Goal: Book appointment/travel/reservation

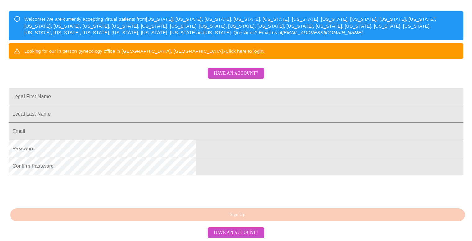
scroll to position [128, 0]
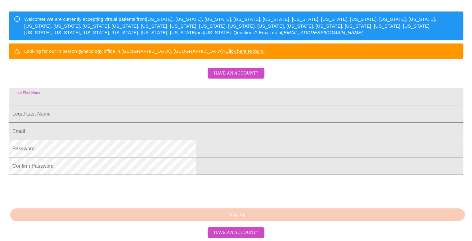
click at [240, 88] on input "Legal First Name" at bounding box center [236, 96] width 455 height 17
type input "[PERSON_NAME]"
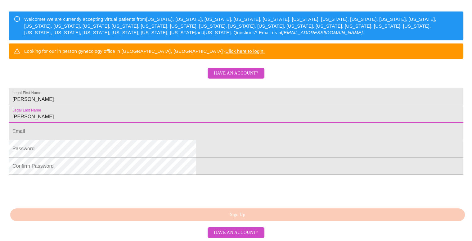
type input "[PERSON_NAME]"
click at [219, 129] on input "Legal First Name" at bounding box center [236, 131] width 455 height 17
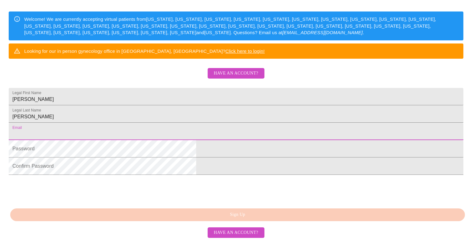
type input "[EMAIL_ADDRESS][DOMAIN_NAME]"
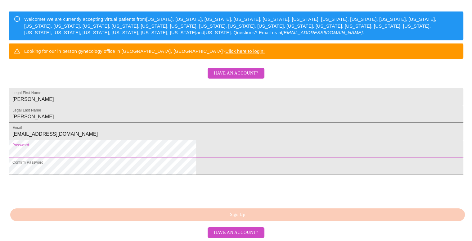
scroll to position [142, 0]
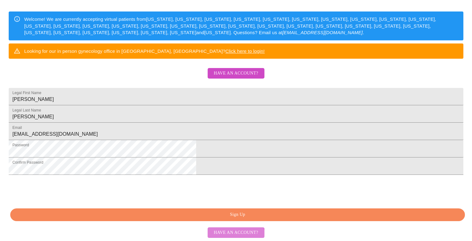
click at [236, 234] on span "Have an account?" at bounding box center [236, 233] width 44 height 8
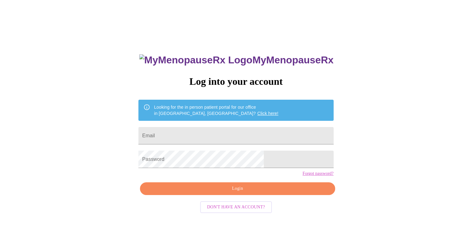
scroll to position [142, 0]
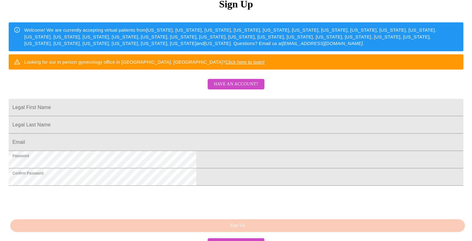
scroll to position [93, 0]
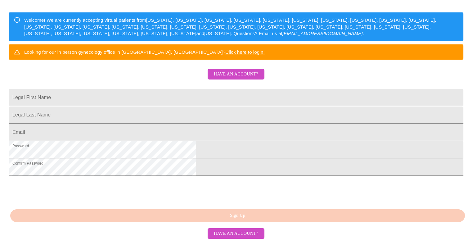
click at [303, 106] on input "Legal First Name" at bounding box center [236, 97] width 455 height 17
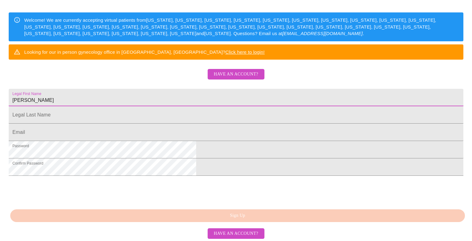
type input "Melissa"
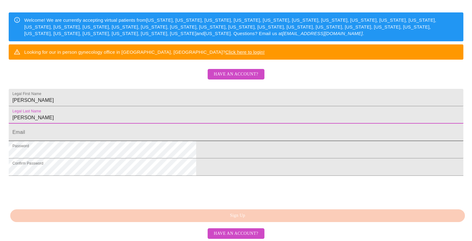
type input "Backus"
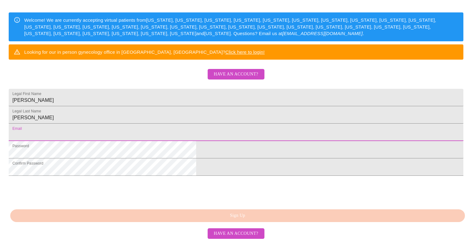
click at [286, 141] on input "Legal First Name" at bounding box center [236, 132] width 455 height 17
type input "mlb1021@gmail.com"
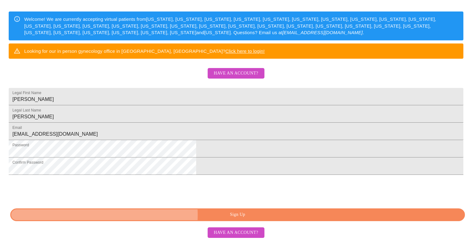
click at [218, 214] on span "Sign Up" at bounding box center [237, 215] width 440 height 8
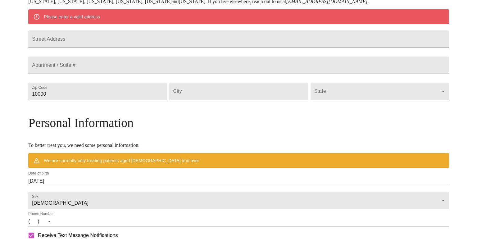
scroll to position [118, 0]
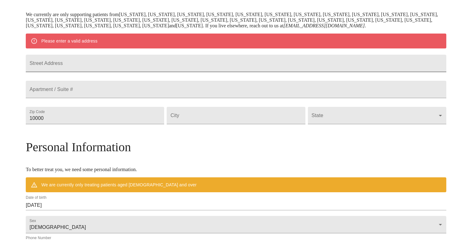
click at [222, 70] on input "Street Address" at bounding box center [236, 63] width 421 height 17
type input "928 Iris Drive"
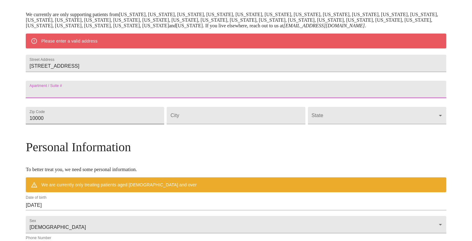
click at [162, 124] on input "10000" at bounding box center [95, 115] width 138 height 17
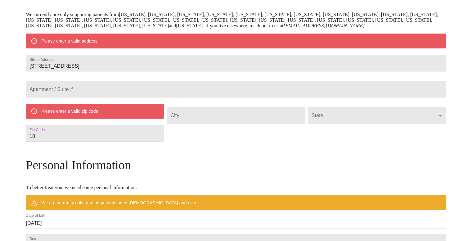
type input "1"
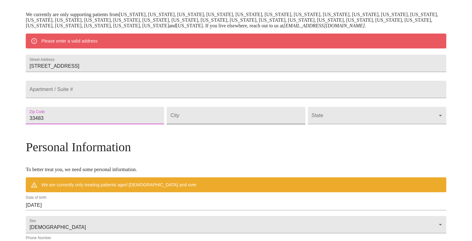
type input "33483"
click at [205, 124] on input "Street Address" at bounding box center [236, 115] width 138 height 17
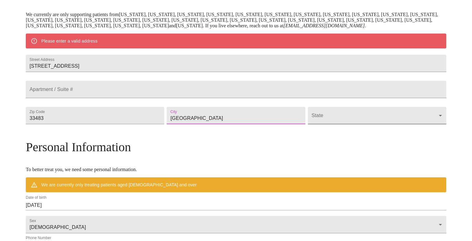
type input "Delray Beach"
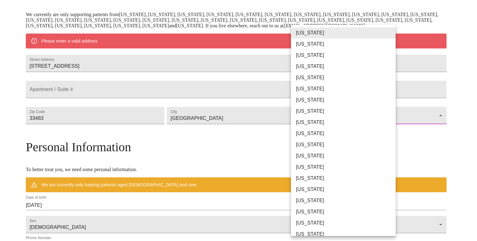
click at [336, 131] on body "MyMenopauseRx Welcome to MyMenopauseRx Since it's your first time here, you'll …" at bounding box center [238, 127] width 472 height 484
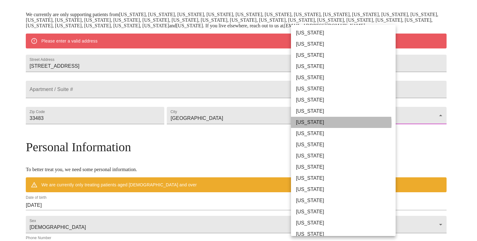
click at [332, 123] on li "Florida" at bounding box center [345, 122] width 109 height 11
type input "Florida"
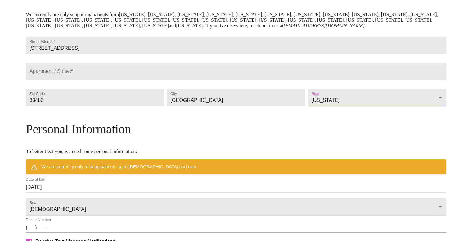
click at [228, 192] on input "08/12/2025" at bounding box center [236, 187] width 421 height 10
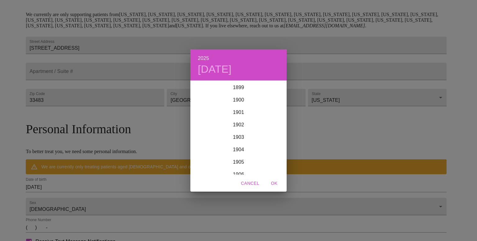
click at [228, 202] on div "2025 Tue, Aug 12 1899 1900 1901 1902 1903 1904 1905 1906 1907 1908 1909 1910 19…" at bounding box center [238, 120] width 477 height 241
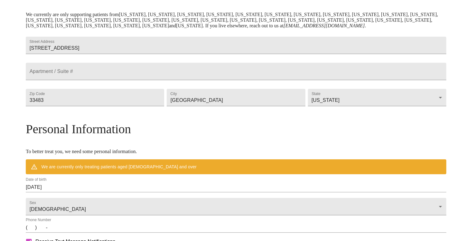
click at [176, 192] on div "Date of birth 08/12/2025" at bounding box center [236, 184] width 421 height 15
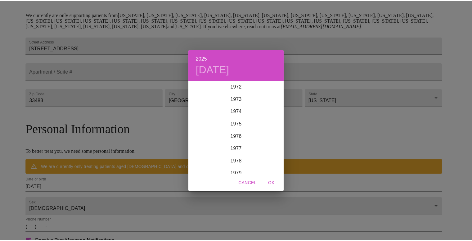
scroll to position [936, 0]
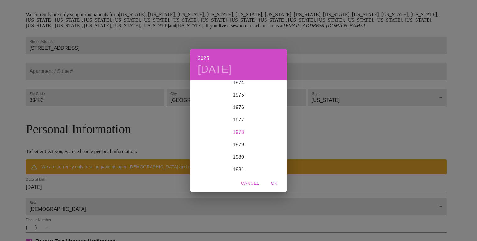
click at [253, 132] on div "1978" at bounding box center [238, 132] width 96 height 12
click at [202, 163] on div "Oct" at bounding box center [206, 162] width 32 height 23
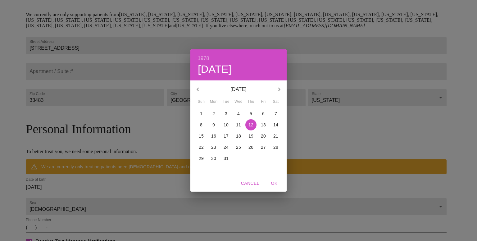
click at [279, 134] on span "21" at bounding box center [275, 136] width 11 height 6
click at [275, 182] on span "OK" at bounding box center [274, 183] width 15 height 8
type input "10/21/1978"
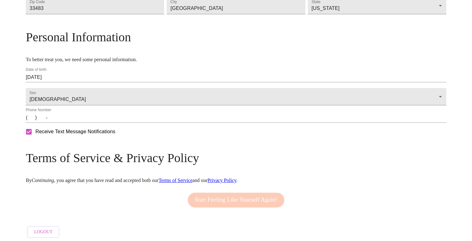
scroll to position [215, 0]
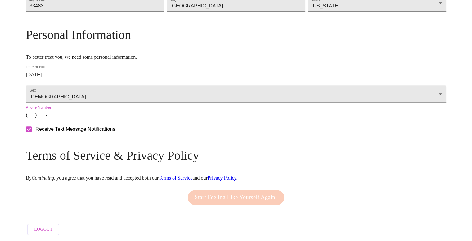
click at [78, 120] on input "(   )    -" at bounding box center [236, 115] width 421 height 10
type input "(917) 868-4743"
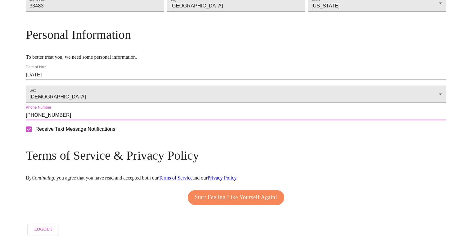
click at [204, 202] on span "Start Feeling Like Yourself Again!" at bounding box center [236, 197] width 83 height 10
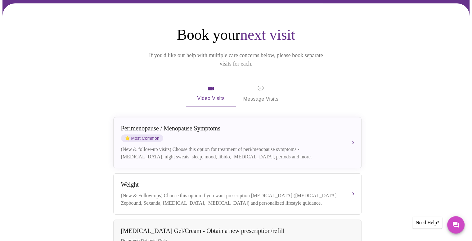
scroll to position [38, 0]
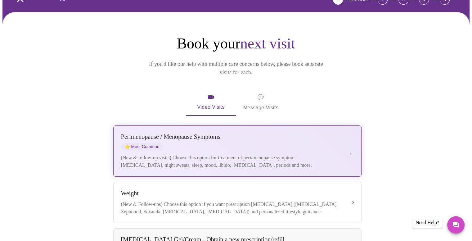
click at [321, 133] on div "Perimenopause / Menopause Symptoms" at bounding box center [231, 136] width 220 height 7
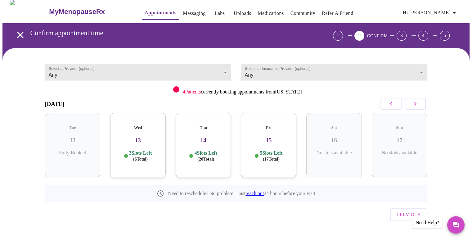
click at [208, 150] on p "4 Slots Left ( 20 Total)" at bounding box center [205, 156] width 23 height 12
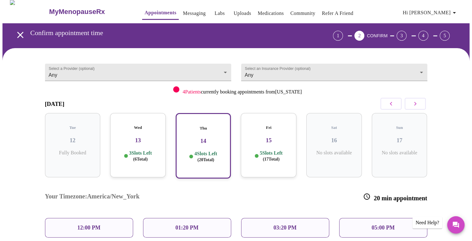
scroll to position [38, 0]
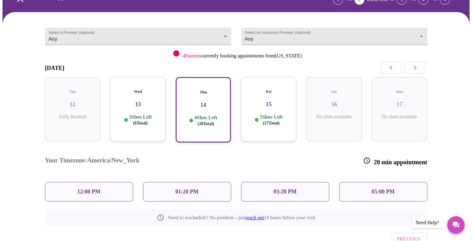
click at [122, 182] on div "12:00 PM" at bounding box center [89, 192] width 88 height 20
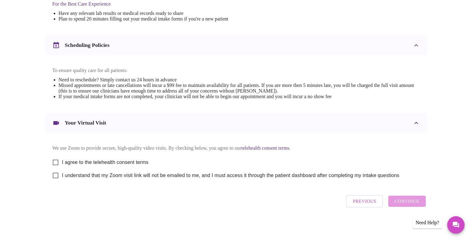
scroll to position [209, 0]
click at [50, 159] on input "I agree to the telehealth consent terms" at bounding box center [55, 162] width 13 height 13
checkbox input "true"
click at [53, 178] on input "I understand that my Zoom visit link will not be emailed to me, and I must acce…" at bounding box center [55, 175] width 13 height 13
checkbox input "true"
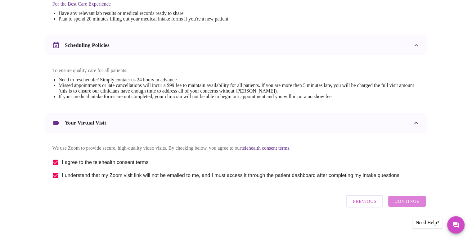
click at [410, 204] on span "Continue" at bounding box center [406, 201] width 25 height 8
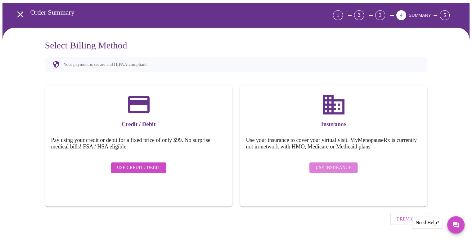
click at [329, 164] on span "Use Insurance" at bounding box center [334, 168] width 36 height 8
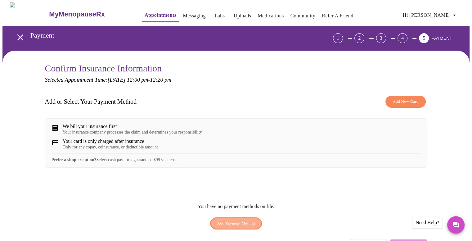
click at [221, 227] on span "Add Payment Method" at bounding box center [236, 223] width 38 height 7
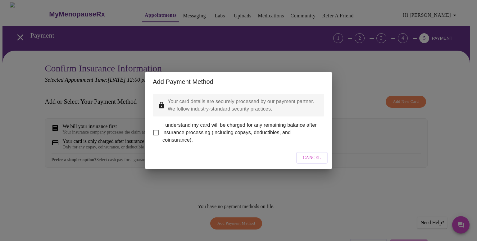
click at [200, 129] on span "I understand my card will be charged for any remaining balance after insurance …" at bounding box center [240, 132] width 157 height 22
click at [162, 129] on input "I understand my card will be charged for any remaining balance after insurance …" at bounding box center [155, 132] width 13 height 13
checkbox input "true"
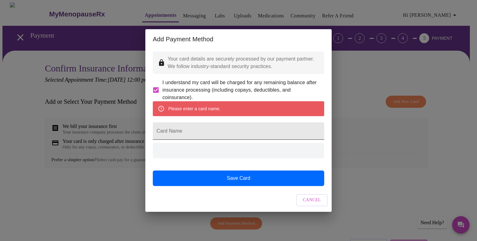
click at [200, 133] on input "Card Name" at bounding box center [238, 130] width 171 height 17
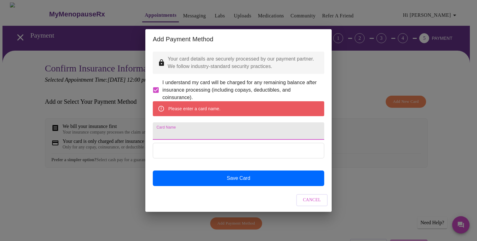
click at [229, 132] on input "Card Name" at bounding box center [238, 130] width 171 height 17
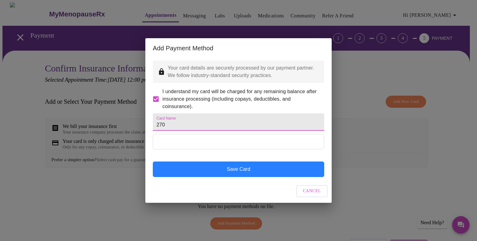
type input "270"
click at [227, 177] on button "Save Card" at bounding box center [238, 169] width 171 height 16
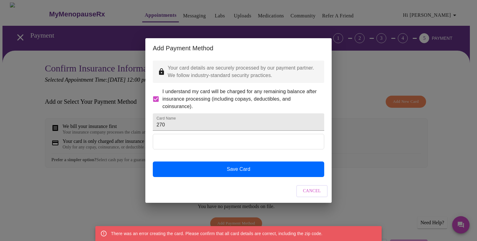
click at [227, 177] on button "Save Card" at bounding box center [238, 169] width 171 height 16
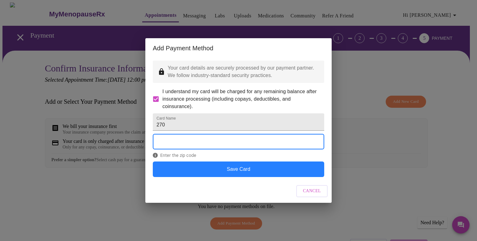
click at [296, 177] on button "Save Card" at bounding box center [238, 169] width 171 height 16
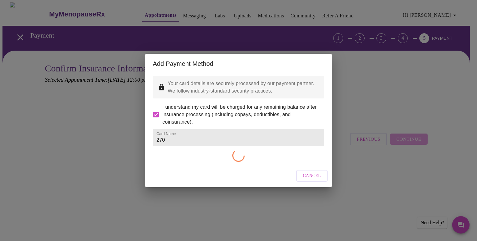
checkbox input "false"
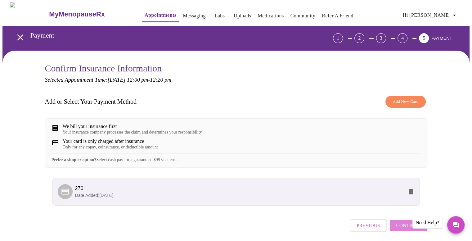
click at [398, 229] on span "Continue" at bounding box center [408, 225] width 25 height 8
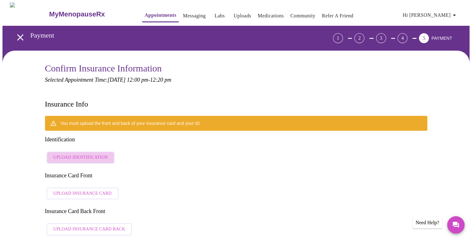
click at [96, 154] on span "Upload Identification" at bounding box center [80, 158] width 55 height 8
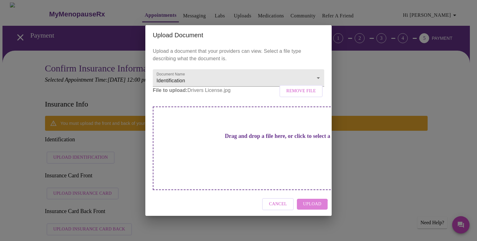
click at [305, 200] on span "Upload" at bounding box center [312, 204] width 18 height 8
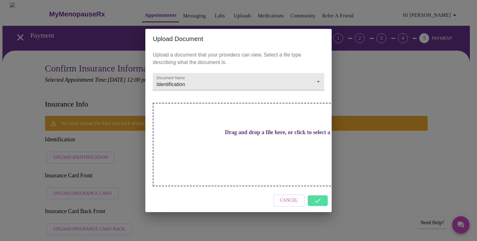
click at [305, 200] on div "Cancel" at bounding box center [238, 200] width 186 height 23
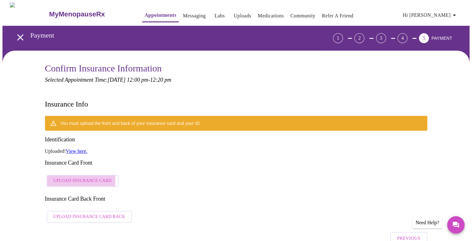
click at [68, 177] on span "Upload Insurance Card" at bounding box center [82, 181] width 58 height 8
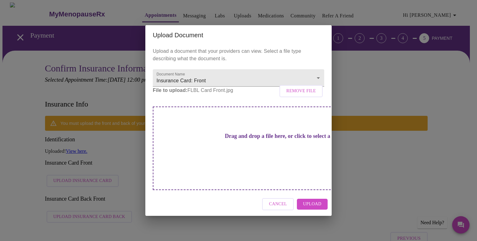
click at [302, 199] on button "Upload" at bounding box center [312, 204] width 31 height 11
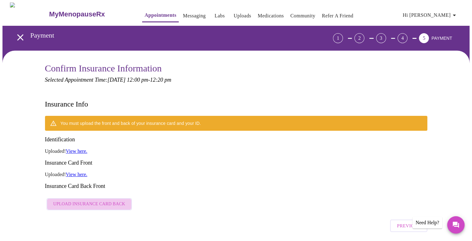
click at [114, 198] on button "Upload Insurance Card Back" at bounding box center [90, 204] width 86 height 12
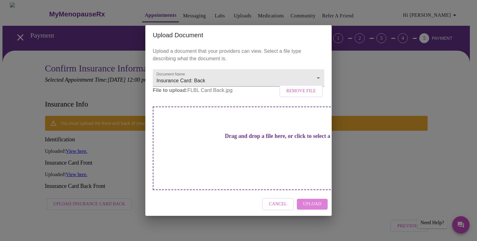
click at [323, 200] on button "Upload" at bounding box center [312, 204] width 31 height 11
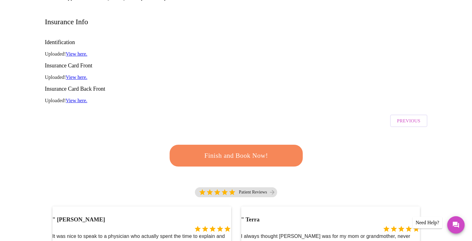
scroll to position [87, 0]
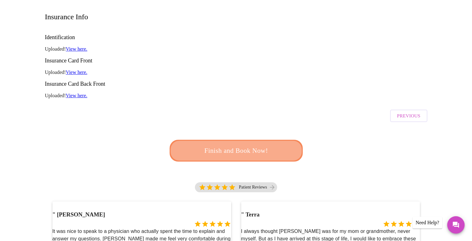
click at [237, 145] on span "Finish and Book Now!" at bounding box center [235, 150] width 115 height 11
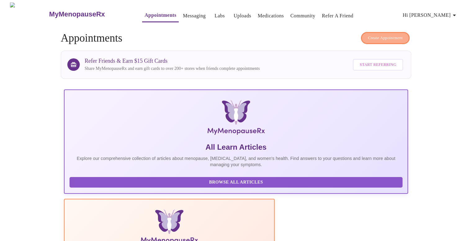
click at [386, 35] on span "Create Appointment" at bounding box center [385, 37] width 35 height 7
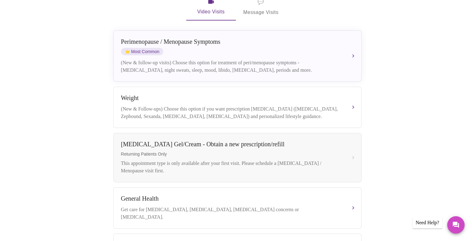
scroll to position [139, 0]
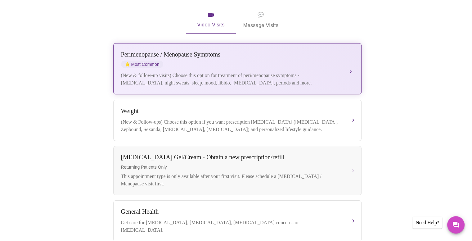
click at [303, 56] on div "Perimenopause / Menopause Symptoms ⭐ Most Common" at bounding box center [231, 59] width 220 height 17
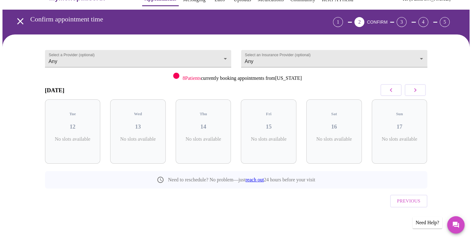
scroll to position [2, 0]
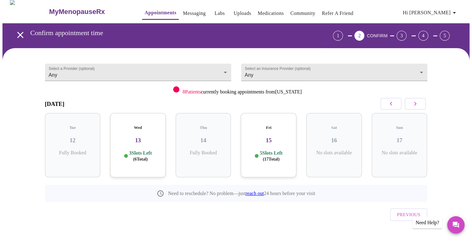
click at [266, 138] on div "Fri 15 5 Slots Left ( 17 Total)" at bounding box center [269, 145] width 56 height 64
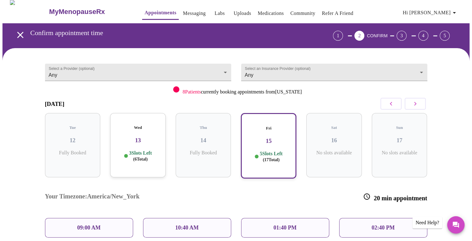
click at [96, 224] on p "09:00 AM" at bounding box center [89, 227] width 24 height 7
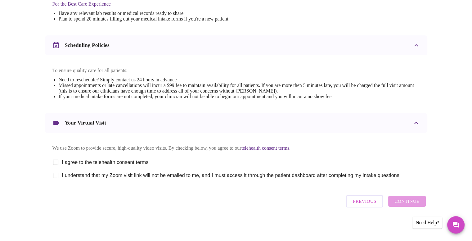
scroll to position [209, 0]
click at [144, 159] on span "I agree to the telehealth consent terms" at bounding box center [105, 162] width 87 height 7
click at [62, 159] on input "I agree to the telehealth consent terms" at bounding box center [55, 162] width 13 height 13
checkbox input "true"
click at [147, 171] on label "I understand that my Zoom visit link will not be emailed to me, and I must acce…" at bounding box center [224, 175] width 350 height 13
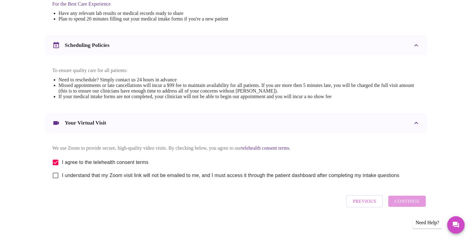
click at [62, 171] on input "I understand that my Zoom visit link will not be emailed to me, and I must acce…" at bounding box center [55, 175] width 13 height 13
checkbox input "true"
click at [407, 202] on span "Continue" at bounding box center [406, 201] width 25 height 8
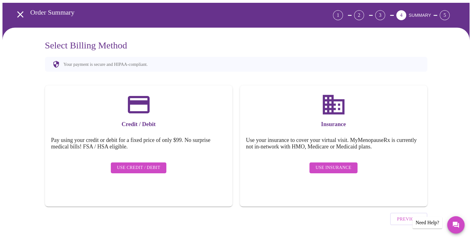
click at [326, 165] on span "Use Insurance" at bounding box center [334, 168] width 36 height 8
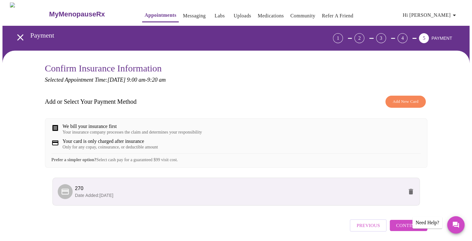
scroll to position [29, 0]
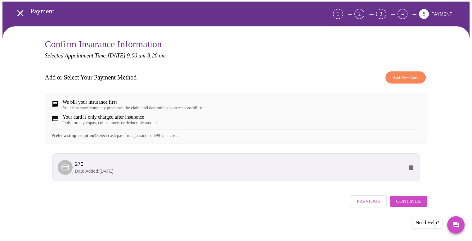
click at [406, 205] on span "Continue" at bounding box center [408, 201] width 25 height 8
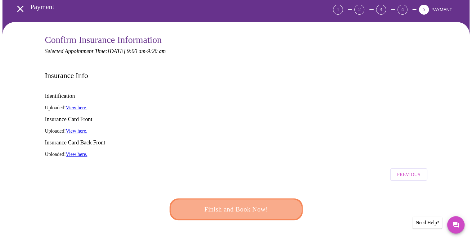
click at [282, 203] on span "Finish and Book Now!" at bounding box center [235, 208] width 115 height 11
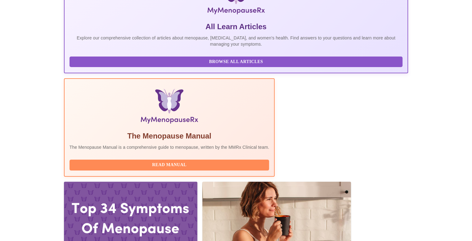
scroll to position [142, 0]
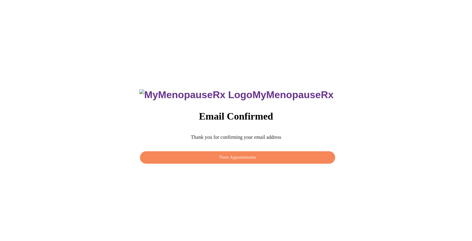
click at [229, 155] on span "View Appointments" at bounding box center [237, 158] width 181 height 8
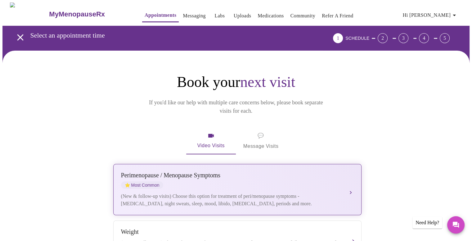
click at [342, 188] on div "[MEDICAL_DATA] / Menopause Symptoms ⭐ Most Common (New & follow-up visits) Choo…" at bounding box center [237, 190] width 233 height 36
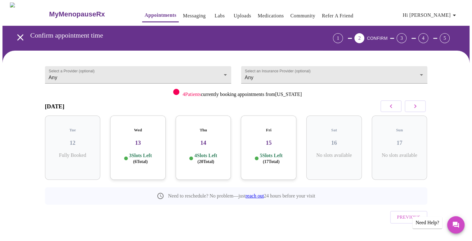
scroll to position [2, 0]
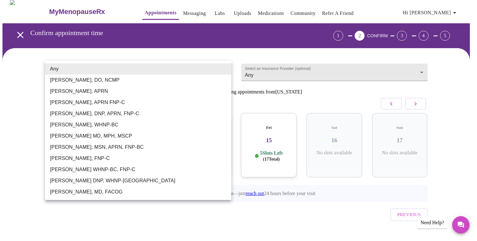
click at [219, 72] on body "MyMenopauseRx Appointments Messaging Labs Uploads Medications Community Refer a…" at bounding box center [238, 126] width 472 height 252
click at [219, 72] on li "Any" at bounding box center [138, 68] width 186 height 11
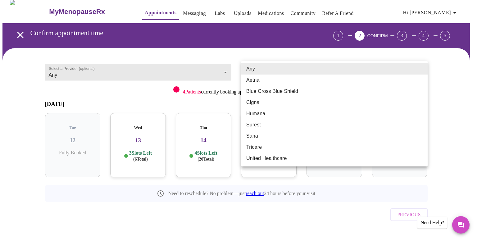
click at [290, 63] on body "MyMenopauseRx Appointments Messaging Labs Uploads Medications Community Refer a…" at bounding box center [238, 126] width 472 height 252
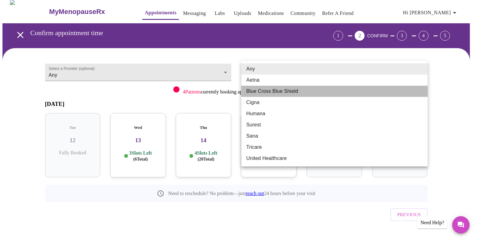
click at [284, 91] on li "Blue Cross Blue Shield" at bounding box center [334, 91] width 186 height 11
type input "Blue Cross Blue Shield"
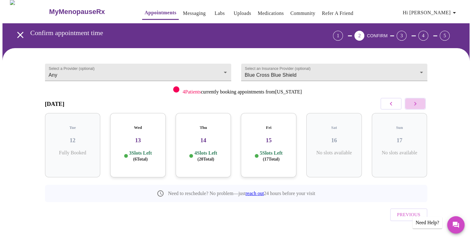
click at [414, 105] on icon "button" at bounding box center [415, 103] width 7 height 7
click at [395, 101] on button "button" at bounding box center [390, 104] width 21 height 12
click at [350, 125] on h5 "Fri" at bounding box center [334, 127] width 46 height 5
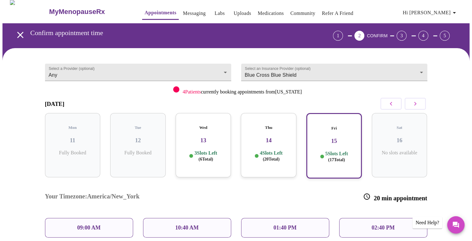
click at [119, 218] on div "09:00 AM" at bounding box center [89, 228] width 88 height 20
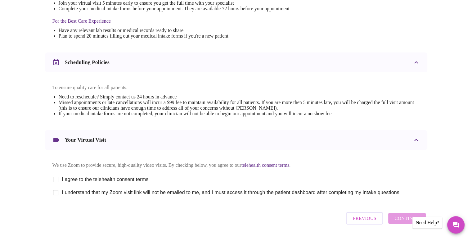
scroll to position [209, 0]
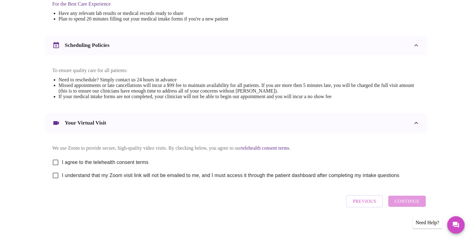
click at [144, 159] on span "I agree to the telehealth consent terms" at bounding box center [105, 162] width 87 height 7
click at [62, 159] on input "I agree to the telehealth consent terms" at bounding box center [55, 162] width 13 height 13
checkbox input "true"
click at [138, 172] on span "I understand that my Zoom visit link will not be emailed to me, and I must acce…" at bounding box center [230, 175] width 337 height 7
click at [62, 172] on input "I understand that my Zoom visit link will not be emailed to me, and I must acce…" at bounding box center [55, 175] width 13 height 13
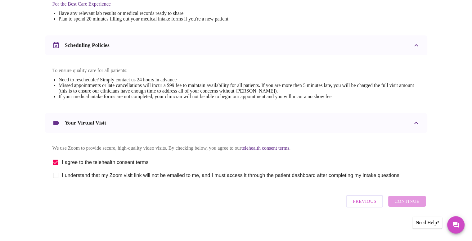
checkbox input "true"
click at [398, 201] on span "Continue" at bounding box center [406, 201] width 25 height 8
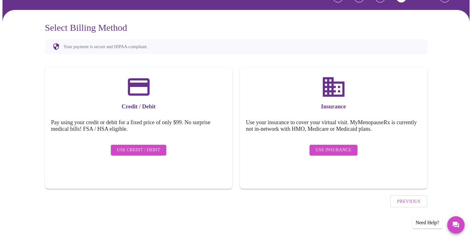
scroll to position [23, 0]
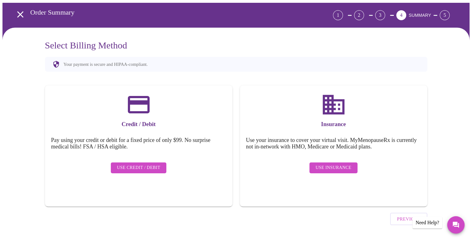
click at [340, 164] on span "Use Insurance" at bounding box center [334, 168] width 36 height 8
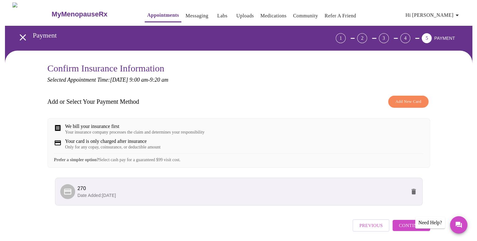
scroll to position [29, 0]
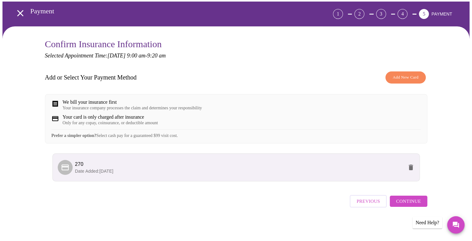
click at [406, 202] on span "Continue" at bounding box center [408, 201] width 25 height 8
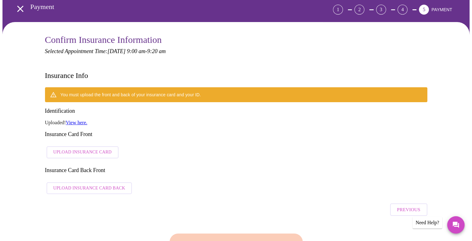
click at [86, 148] on span "Upload Insurance Card" at bounding box center [82, 152] width 58 height 8
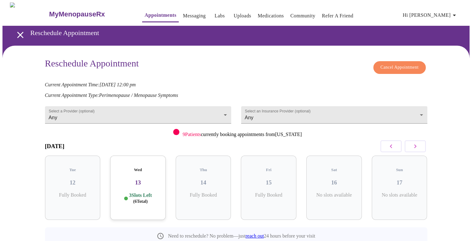
click at [409, 67] on span "Cancel Appointment" at bounding box center [399, 68] width 38 height 8
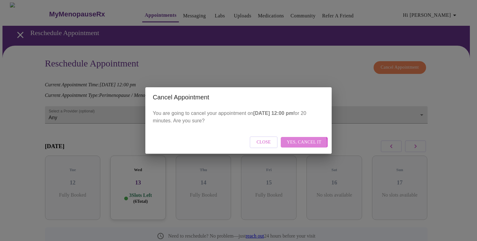
click at [301, 143] on span "Yes, cancel it" at bounding box center [304, 142] width 34 height 8
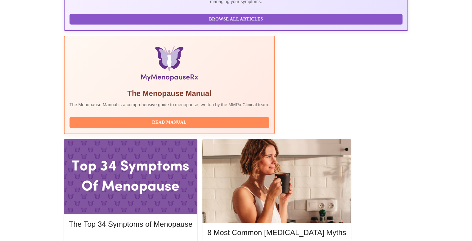
scroll to position [168, 0]
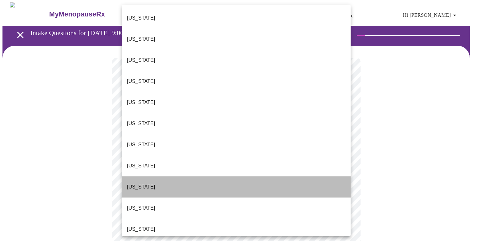
click at [322, 176] on li "[US_STATE]" at bounding box center [236, 186] width 228 height 21
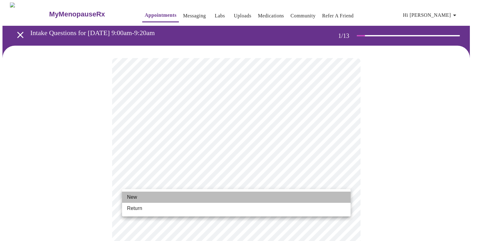
click at [299, 195] on li "New" at bounding box center [236, 196] width 228 height 11
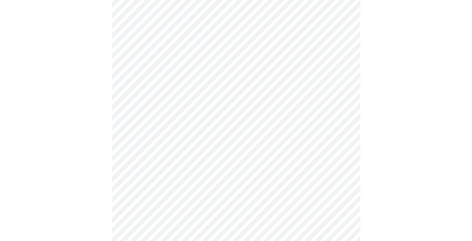
scroll to position [292, 0]
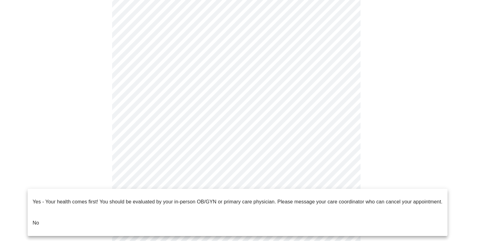
click at [329, 213] on li "No" at bounding box center [238, 222] width 420 height 21
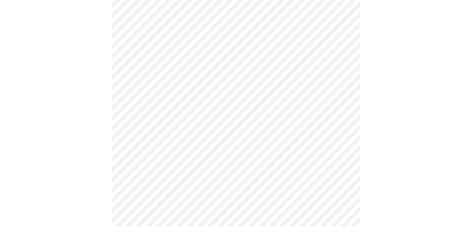
scroll to position [0, 0]
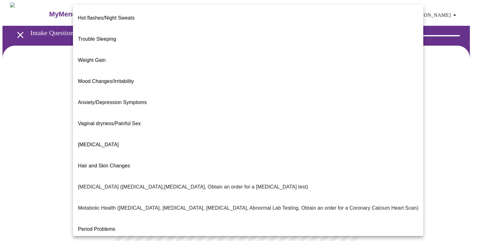
click at [325, 129] on body "MyMenopauseRx Appointments Messaging Labs Uploads Medications Community Refer a…" at bounding box center [238, 188] width 472 height 373
click at [291, 92] on li "Anxiety/Depression Symptoms" at bounding box center [248, 102] width 350 height 21
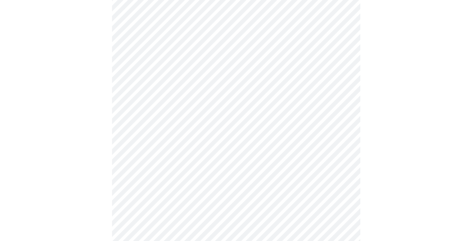
scroll to position [70, 0]
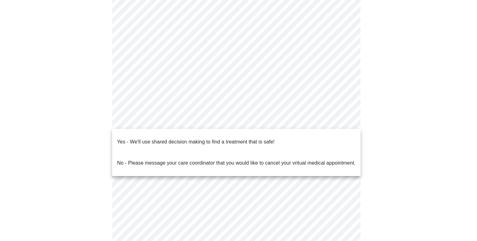
click at [329, 120] on body "MyMenopauseRx Appointments Messaging Labs Uploads Medications Community Refer a…" at bounding box center [238, 116] width 472 height 369
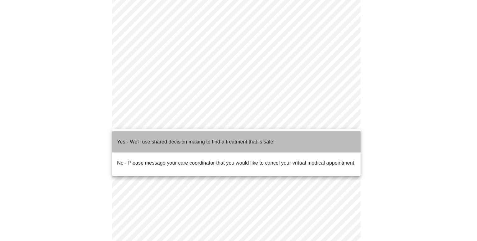
click at [325, 135] on li "Yes - We'll use shared decision making to find a treatment that is safe!" at bounding box center [236, 141] width 248 height 21
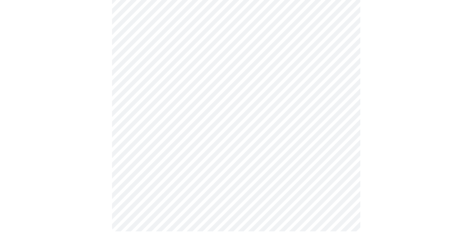
scroll to position [0, 0]
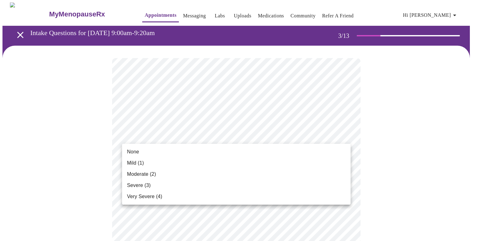
click at [261, 173] on li "Moderate (2)" at bounding box center [236, 174] width 228 height 11
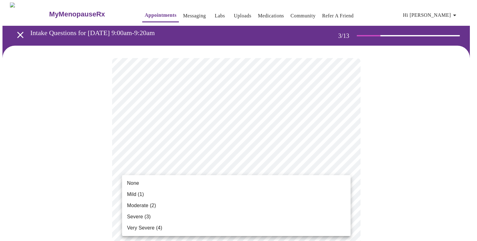
click at [261, 186] on li "None" at bounding box center [236, 183] width 228 height 11
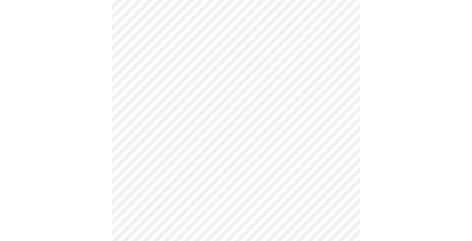
scroll to position [142, 0]
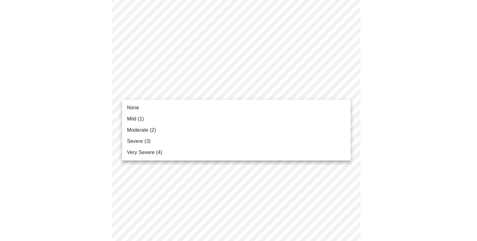
click at [293, 109] on li "None" at bounding box center [236, 107] width 228 height 11
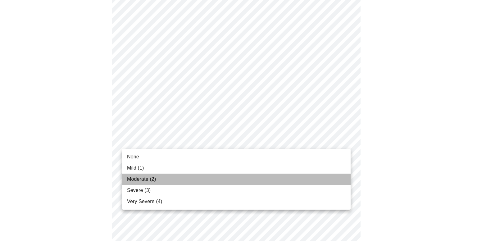
click at [268, 178] on li "Moderate (2)" at bounding box center [236, 178] width 228 height 11
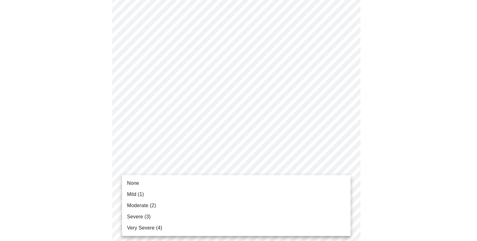
click at [255, 194] on li "Mild (1)" at bounding box center [236, 194] width 228 height 11
click at [268, 208] on li "Moderate (2)" at bounding box center [236, 205] width 228 height 11
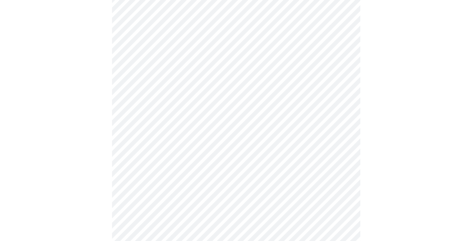
scroll to position [314, 0]
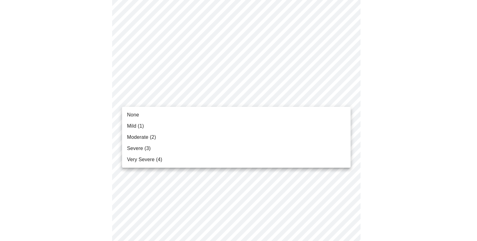
click at [331, 94] on body "MyMenopauseRx Appointments Messaging Labs Uploads Medications Community Refer a…" at bounding box center [238, 75] width 472 height 773
click at [313, 114] on li "None" at bounding box center [236, 114] width 228 height 11
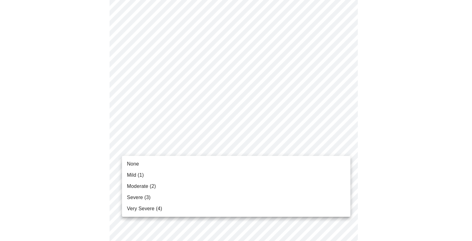
click at [304, 146] on body "MyMenopauseRx Appointments Messaging Labs Uploads Medications Community Refer a…" at bounding box center [235, 71] width 467 height 764
click at [288, 209] on li "Very Severe (4)" at bounding box center [236, 208] width 228 height 11
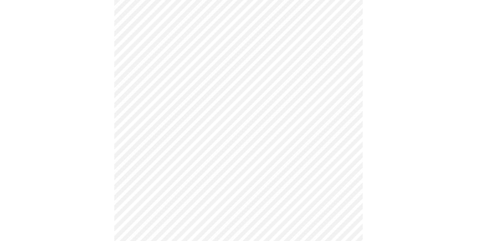
click at [284, 200] on body "MyMenopauseRx Appointments Messaging Labs Uploads Medications Community Refer a…" at bounding box center [238, 67] width 472 height 756
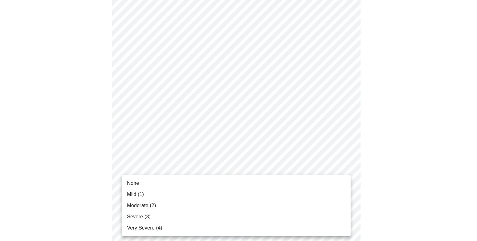
click at [274, 186] on li "None" at bounding box center [236, 183] width 228 height 11
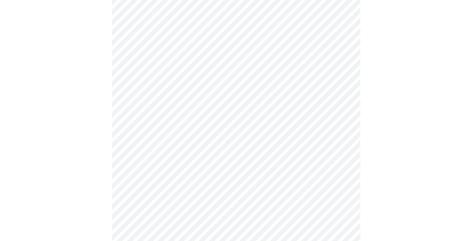
scroll to position [423, 0]
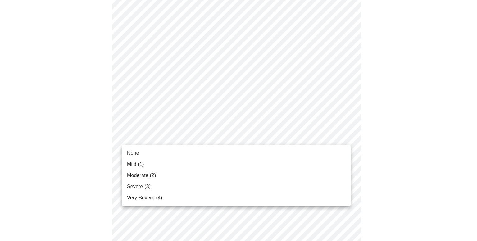
click at [308, 179] on li "Moderate (2)" at bounding box center [236, 175] width 228 height 11
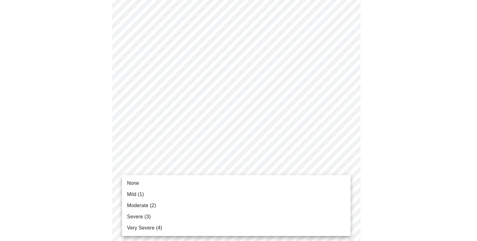
click at [302, 185] on li "None" at bounding box center [236, 183] width 228 height 11
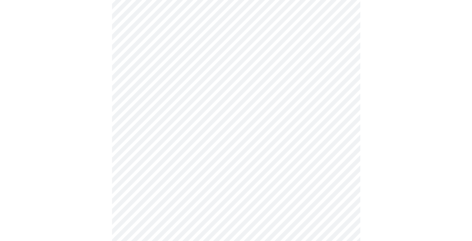
scroll to position [214, 0]
click at [343, 141] on body "MyMenopauseRx Appointments Messaging Labs Uploads Medications Community Refer a…" at bounding box center [238, 82] width 472 height 587
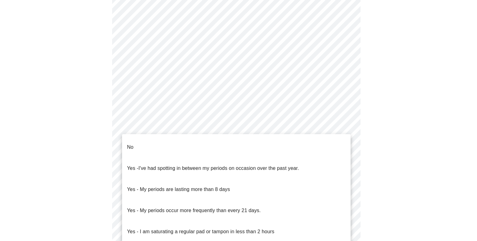
click at [304, 142] on li "No" at bounding box center [236, 147] width 228 height 21
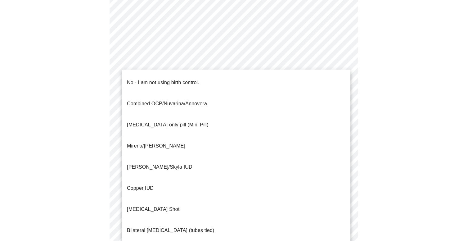
click at [290, 181] on body "MyMenopauseRx Appointments Messaging Labs Uploads Medications Community Refer a…" at bounding box center [235, 80] width 467 height 583
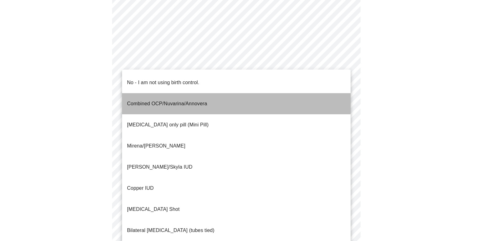
click at [219, 95] on li "Combined OCP/Nuvarina/Annovera" at bounding box center [236, 103] width 228 height 21
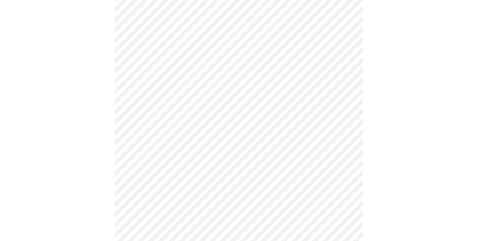
scroll to position [339, 0]
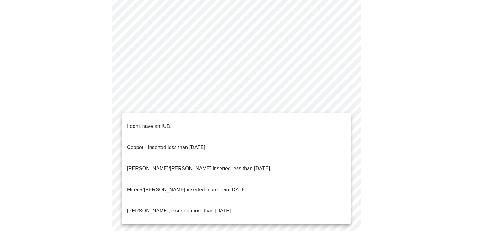
click at [339, 121] on li "I don't have an IUD." at bounding box center [236, 126] width 228 height 21
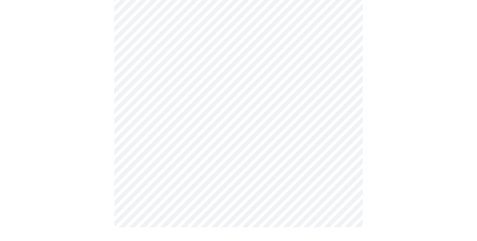
scroll to position [335, 0]
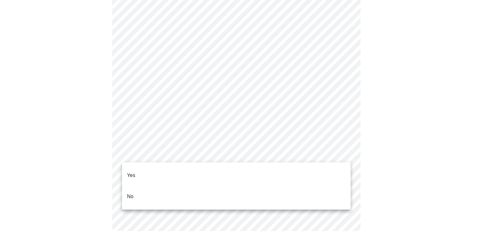
click at [337, 174] on li "Yes" at bounding box center [236, 175] width 228 height 21
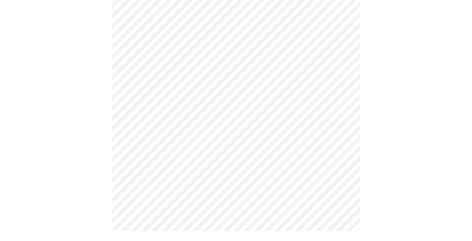
scroll to position [0, 0]
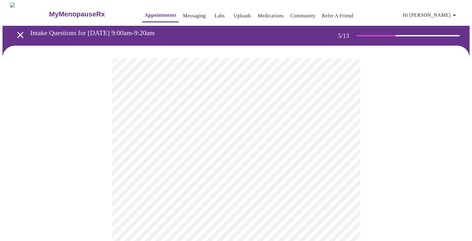
click at [322, 163] on body "MyMenopauseRx Appointments Messaging Labs Uploads Medications Community Refer a…" at bounding box center [235, 224] width 467 height 445
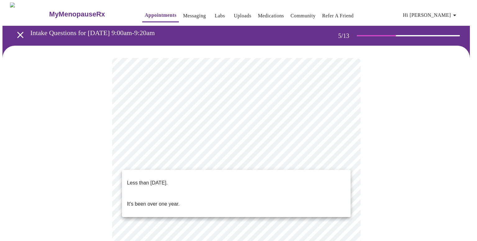
click at [315, 182] on li "Less than one year ago." at bounding box center [236, 182] width 228 height 21
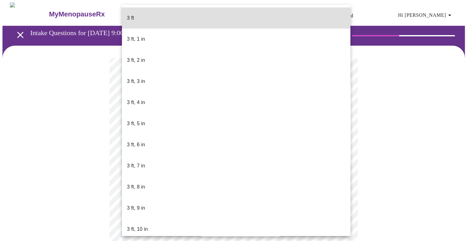
click at [276, 178] on body "MyMenopauseRx Appointments Messaging Labs Uploads Medications Community Refer a…" at bounding box center [235, 167] width 467 height 331
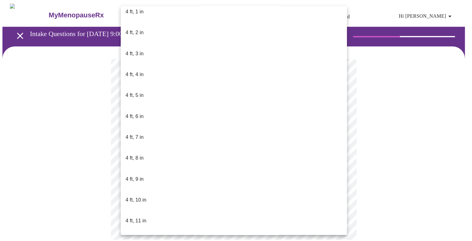
scroll to position [285, 0]
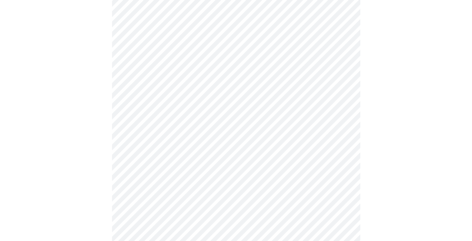
scroll to position [1624, 0]
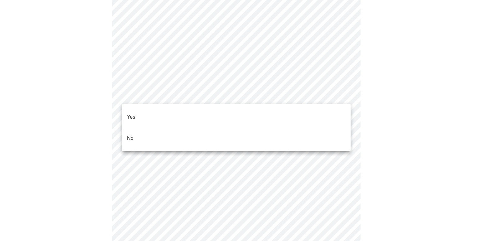
click at [284, 128] on li "No" at bounding box center [236, 138] width 228 height 21
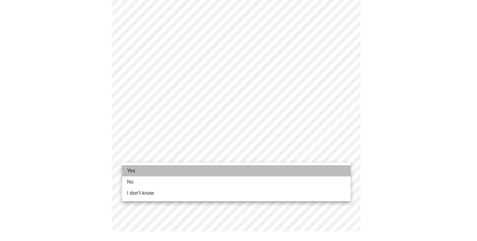
click at [266, 167] on li "Yes" at bounding box center [236, 170] width 228 height 11
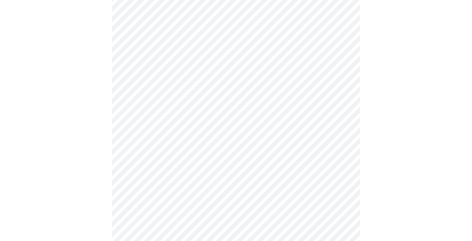
scroll to position [0, 0]
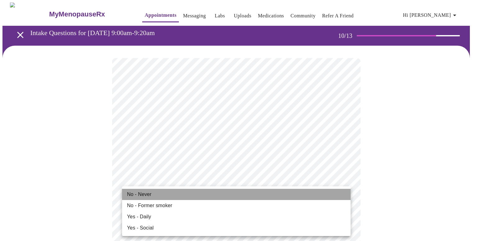
click at [253, 195] on li "No - Never" at bounding box center [236, 194] width 228 height 11
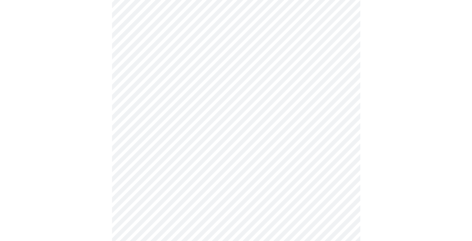
scroll to position [517, 0]
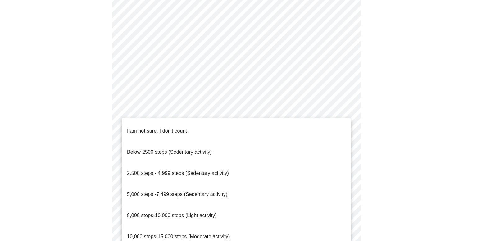
click at [241, 126] on li "I am not sure, I don't count" at bounding box center [236, 130] width 228 height 21
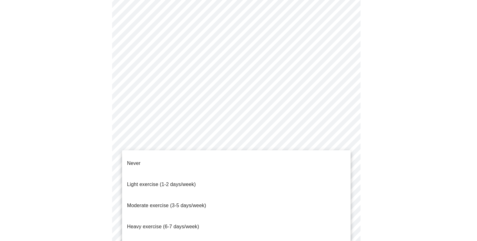
click at [281, 197] on li "Moderate exercise (3-5 days/week)" at bounding box center [236, 205] width 228 height 21
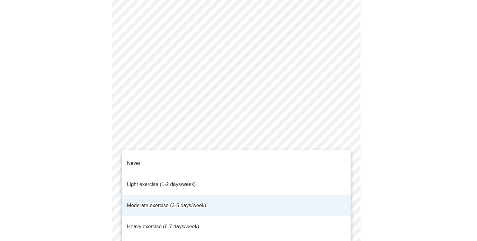
click at [263, 195] on li "Moderate exercise (3-5 days/week)" at bounding box center [236, 205] width 228 height 21
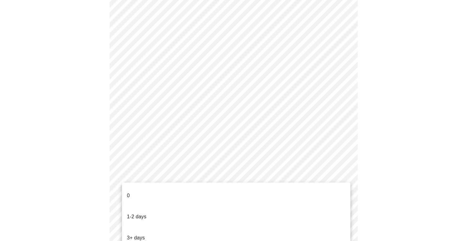
click at [267, 206] on li "1-2 days" at bounding box center [236, 216] width 228 height 21
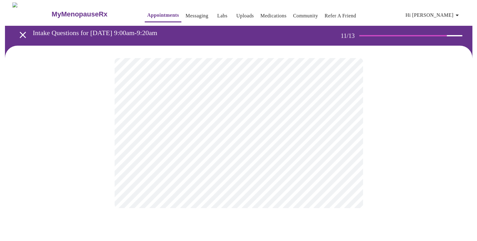
scroll to position [0, 0]
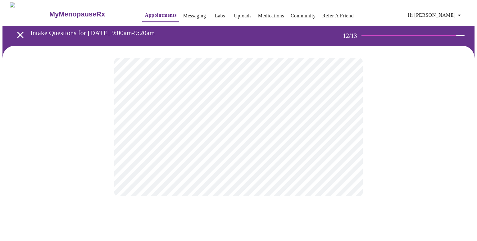
click at [263, 126] on body "MyMenopauseRx Appointments Messaging Labs Uploads Medications Community Refer a…" at bounding box center [238, 105] width 472 height 206
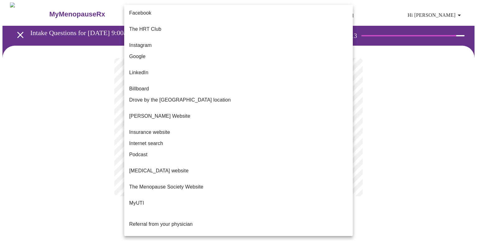
click at [169, 221] on span "Referral from your physician" at bounding box center [160, 223] width 63 height 5
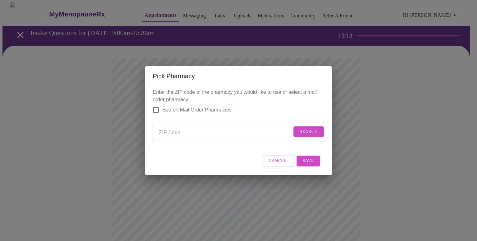
click at [181, 132] on input "Send a message to your care team" at bounding box center [225, 133] width 133 height 10
type input "33483"
click at [305, 132] on span "Search" at bounding box center [308, 132] width 18 height 8
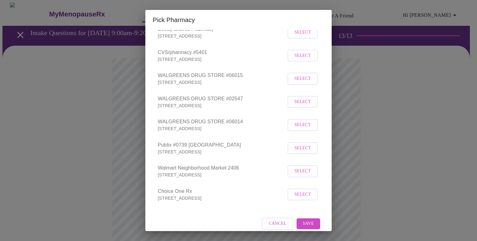
scroll to position [95, 0]
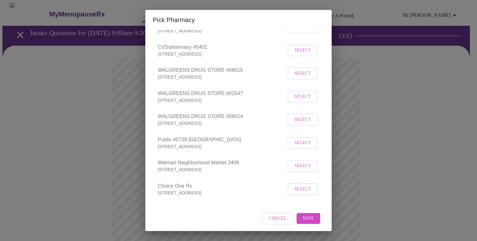
click at [297, 170] on span "Select" at bounding box center [302, 166] width 16 height 8
click at [305, 223] on button "Save" at bounding box center [308, 217] width 24 height 11
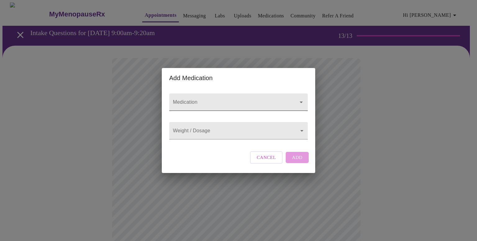
click at [228, 99] on input "Medication" at bounding box center [230, 104] width 116 height 11
type input "c"
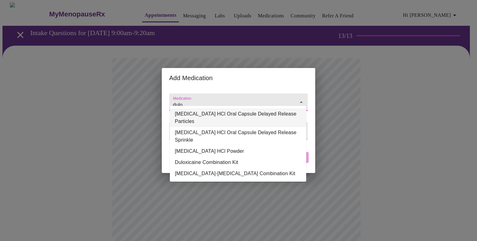
click at [230, 117] on li "DULoxetine HCl Oral Capsule Delayed Release Particles" at bounding box center [238, 117] width 136 height 19
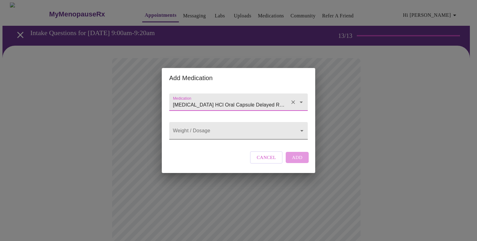
type input "DULoxetine HCl Oral Capsule Delayed Release Particles"
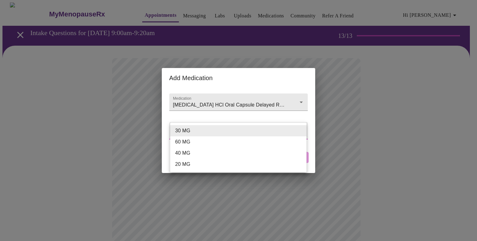
click at [230, 132] on body "MyMenopauseRx Appointments Messaging Labs Uploads Medications Community Refer a…" at bounding box center [238, 235] width 472 height 466
click at [221, 152] on li "40 MG" at bounding box center [238, 152] width 136 height 11
type input "40 MG"
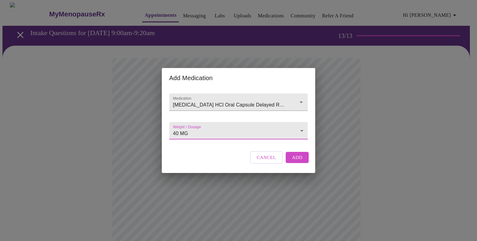
click at [303, 163] on button "Add" at bounding box center [297, 157] width 23 height 11
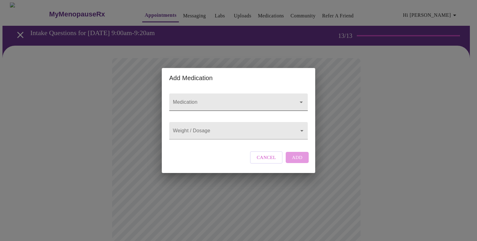
click at [217, 99] on input "Medication" at bounding box center [230, 104] width 116 height 11
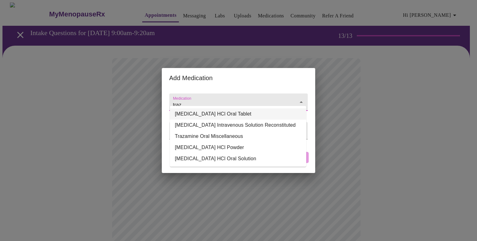
click at [225, 115] on li "traZODone HCl Oral Tablet" at bounding box center [238, 113] width 136 height 11
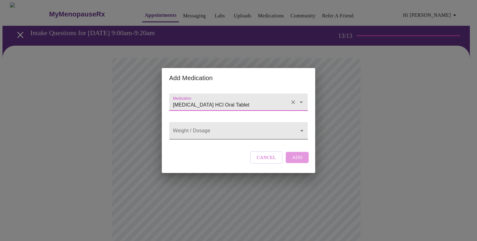
type input "traZODone HCl Oral Tablet"
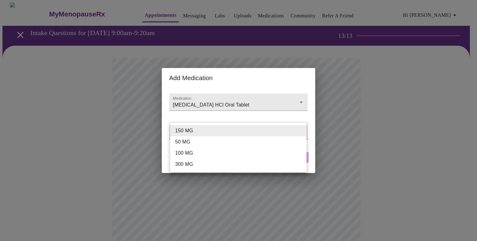
click at [226, 134] on body "MyMenopauseRx Appointments Messaging Labs Uploads Medications Community Refer a…" at bounding box center [238, 241] width 472 height 479
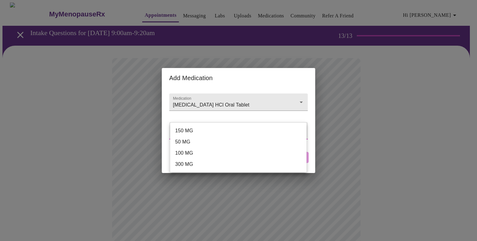
click at [216, 117] on div at bounding box center [238, 120] width 477 height 241
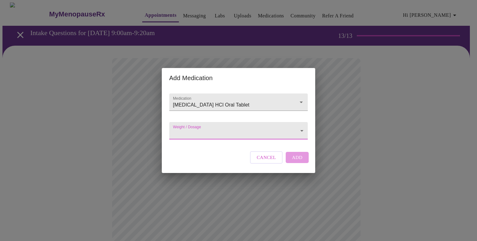
click at [217, 134] on body "MyMenopauseRx Appointments Messaging Labs Uploads Medications Community Refer a…" at bounding box center [238, 241] width 472 height 479
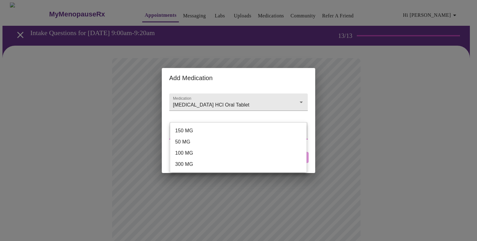
click at [217, 146] on li "50 MG" at bounding box center [238, 141] width 136 height 11
type input "50 MG"
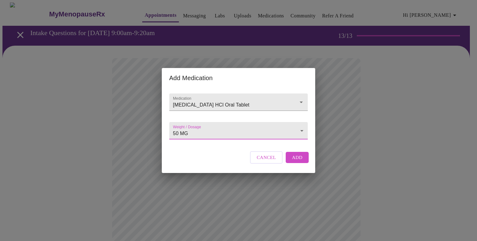
click at [298, 161] on span "Add" at bounding box center [297, 157] width 11 height 8
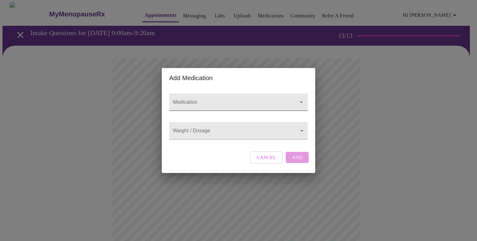
click at [223, 93] on div at bounding box center [238, 101] width 138 height 17
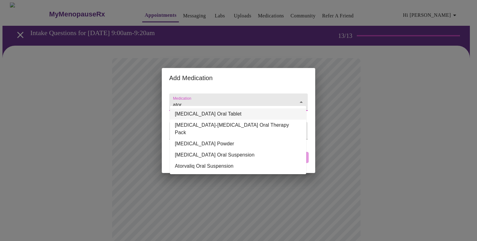
click at [225, 114] on li "Atorvastatin Calcium Oral Tablet" at bounding box center [238, 113] width 136 height 11
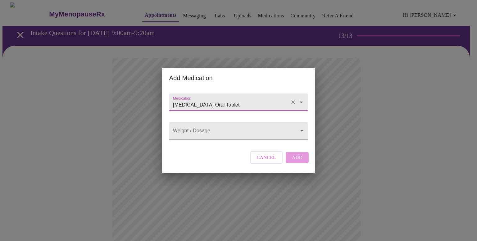
type input "Atorvastatin Calcium Oral Tablet"
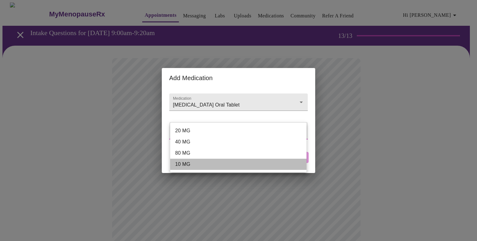
click at [215, 160] on li "10 MG" at bounding box center [238, 164] width 136 height 11
type input "10 MG"
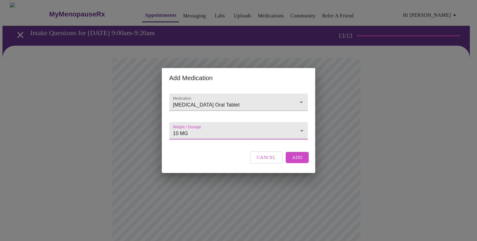
click at [296, 161] on span "Add" at bounding box center [297, 157] width 11 height 8
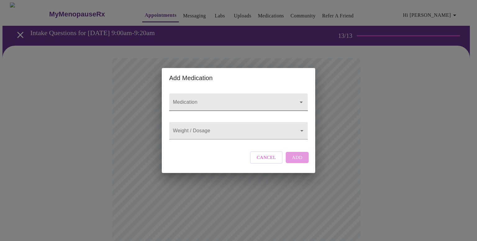
click at [228, 93] on div at bounding box center [238, 101] width 138 height 17
click at [223, 110] on li "Zetia Oral Tablet" at bounding box center [238, 113] width 136 height 11
type input "Zetia Oral Tablet"
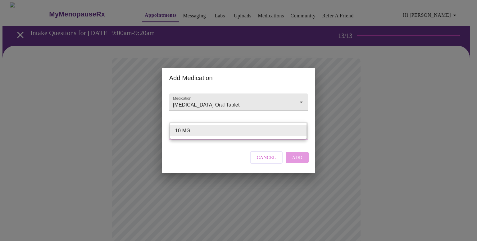
click at [226, 137] on ul "10 MG" at bounding box center [238, 131] width 136 height 16
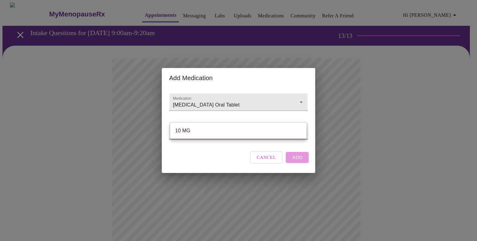
click at [184, 131] on li "10 MG" at bounding box center [238, 130] width 136 height 11
type input "10 MG"
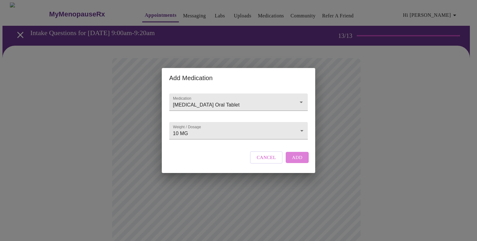
click at [304, 163] on button "Add" at bounding box center [297, 157] width 23 height 11
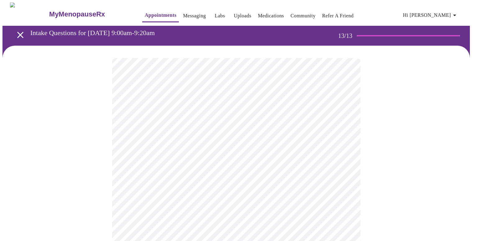
scroll to position [131, 0]
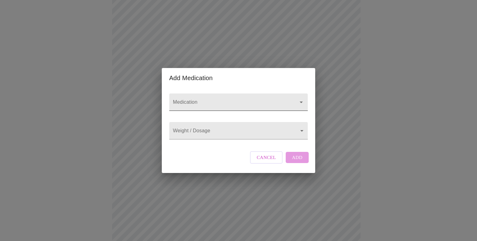
click at [219, 100] on input "Medication" at bounding box center [230, 104] width 116 height 11
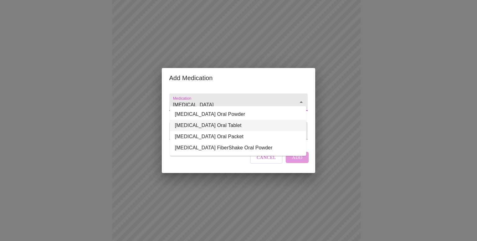
click at [218, 120] on li "Citrucel Oral Tablet" at bounding box center [238, 125] width 136 height 11
type input "Citrucel Oral Tablet"
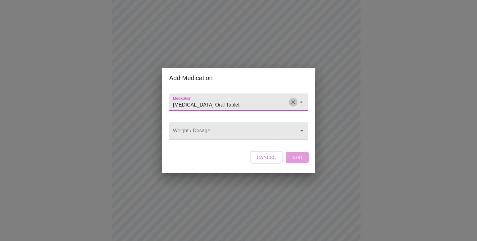
click at [292, 99] on icon "Clear" at bounding box center [293, 102] width 6 height 6
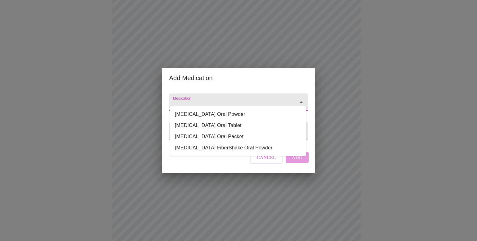
click at [278, 100] on input "Medication" at bounding box center [230, 104] width 116 height 11
click at [271, 115] on li "Citrucel Oral Powder" at bounding box center [238, 114] width 136 height 11
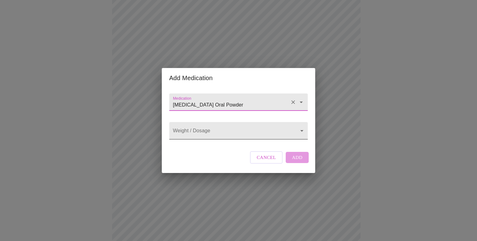
type input "Citrucel Oral Powder"
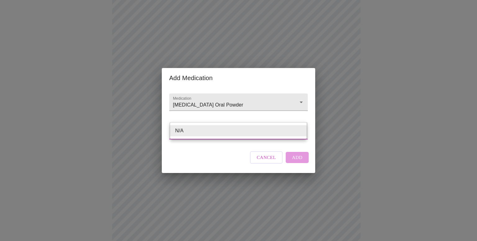
click at [271, 139] on body "MyMenopauseRx Appointments Messaging Labs Uploads Medications Community Refer a…" at bounding box center [238, 145] width 472 height 547
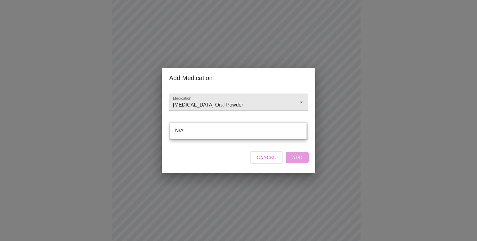
click at [271, 139] on div at bounding box center [238, 120] width 477 height 241
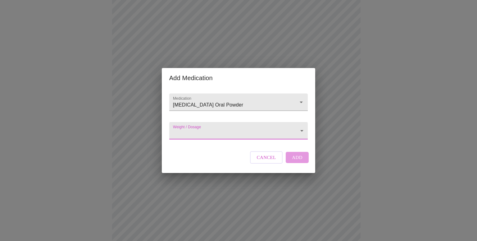
click at [254, 130] on body "MyMenopauseRx Appointments Messaging Labs Uploads Medications Community Refer a…" at bounding box center [238, 145] width 472 height 547
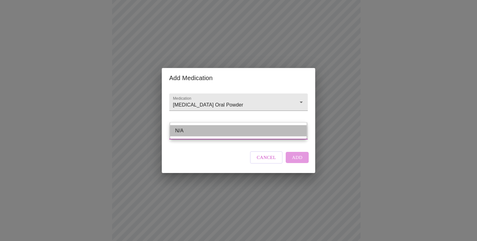
click at [254, 132] on li "N/A" at bounding box center [238, 130] width 136 height 11
type input "N/A"
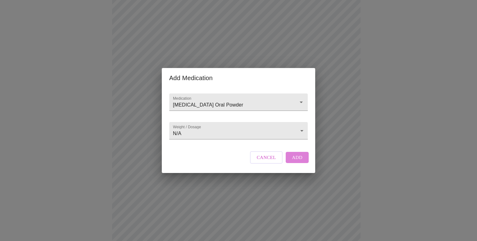
click at [299, 161] on span "Add" at bounding box center [297, 157] width 11 height 8
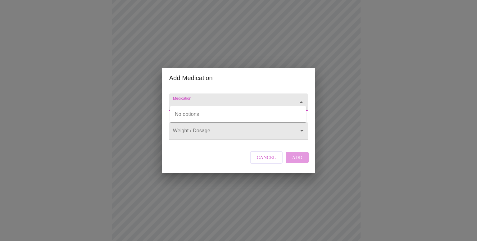
click at [275, 100] on input "Medication" at bounding box center [230, 104] width 116 height 11
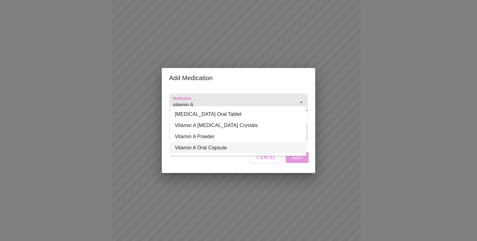
click at [245, 151] on li "Vitamin A Oral Capsule" at bounding box center [238, 147] width 136 height 11
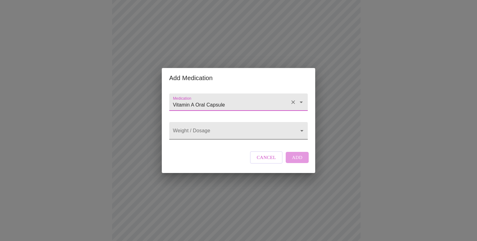
type input "Vitamin A Oral Capsule"
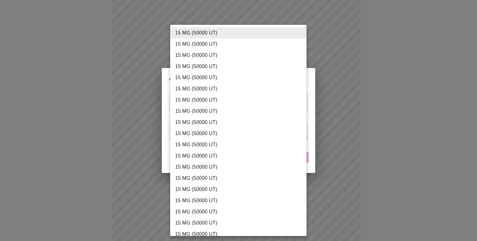
click at [241, 139] on body "MyMenopauseRx Appointments Messaging Labs Uploads Medications Community Refer a…" at bounding box center [238, 157] width 472 height 570
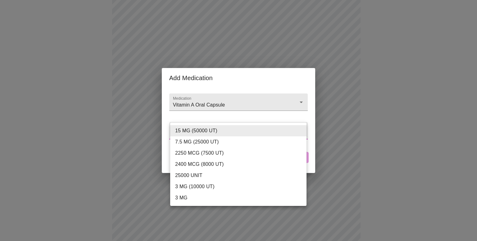
click at [242, 163] on li "2400 MCG (8000 UT)" at bounding box center [240, 164] width 141 height 11
type input "2400 MCG (8000 UT)"
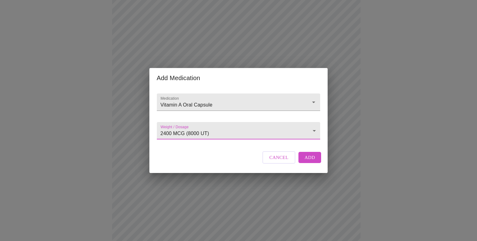
click at [313, 161] on span "Add" at bounding box center [309, 157] width 11 height 8
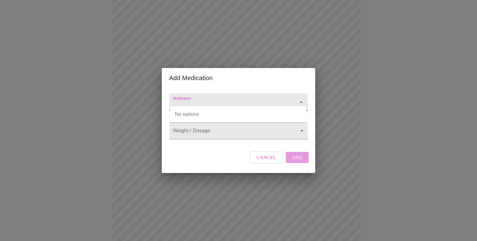
click at [199, 99] on input "Medication" at bounding box center [230, 104] width 116 height 11
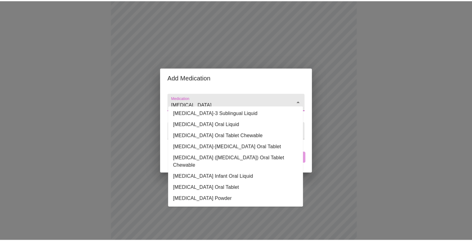
scroll to position [43, 0]
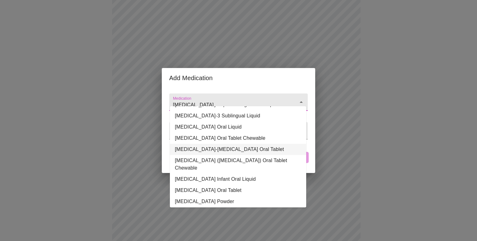
click at [266, 145] on li "Vitamin D-Vitamin K Oral Tablet" at bounding box center [238, 149] width 136 height 11
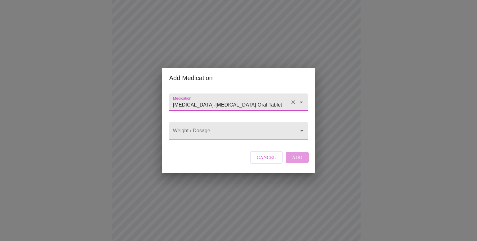
type input "Vitamin D-Vitamin K Oral Tablet"
click at [262, 133] on body "MyMenopauseRx Appointments Messaging Labs Uploads Medications Community Refer a…" at bounding box center [238, 168] width 472 height 593
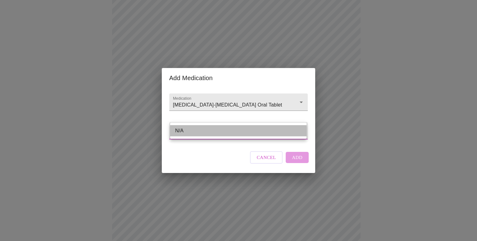
click at [262, 133] on li "N/A" at bounding box center [238, 130] width 136 height 11
type input "N/A"
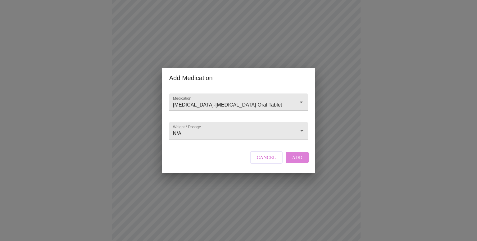
click at [299, 161] on span "Add" at bounding box center [297, 157] width 11 height 8
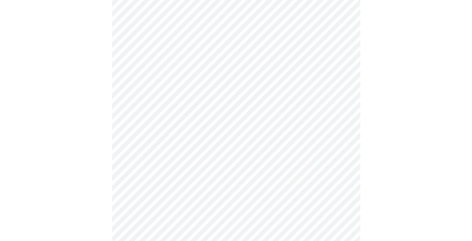
scroll to position [375, 0]
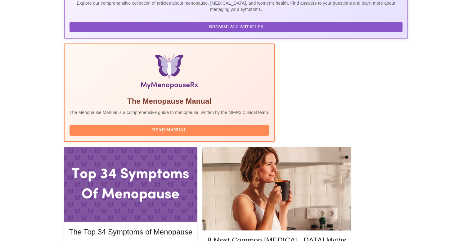
scroll to position [168, 0]
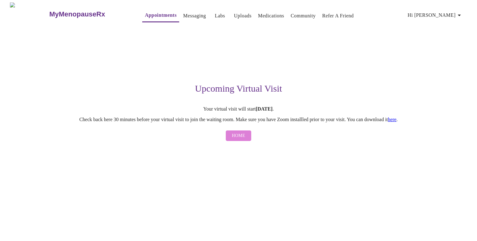
click at [240, 136] on span "Home" at bounding box center [238, 136] width 13 height 8
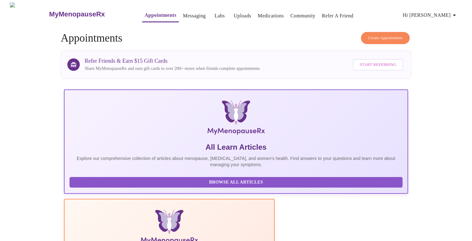
click at [457, 14] on icon "button" at bounding box center [454, 14] width 7 height 7
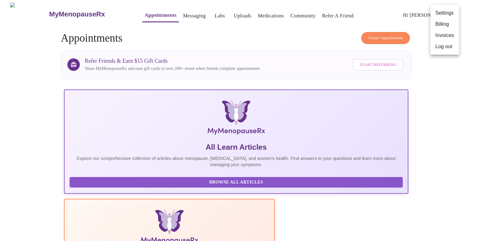
click at [433, 190] on div at bounding box center [238, 120] width 477 height 241
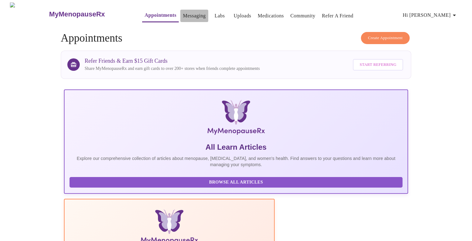
click at [183, 13] on link "Messaging" at bounding box center [194, 15] width 23 height 9
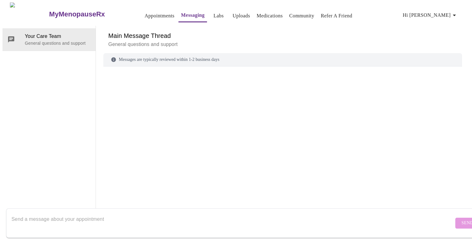
scroll to position [23, 0]
click at [193, 213] on textarea "Send a message about your appointment" at bounding box center [232, 223] width 442 height 20
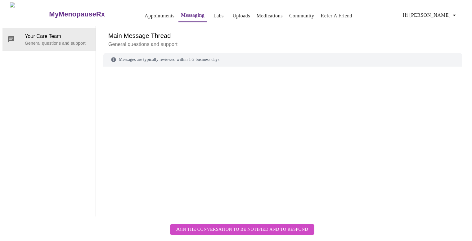
scroll to position [23, 0]
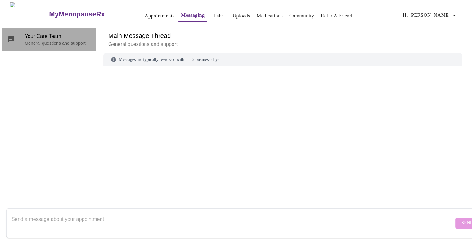
click at [41, 33] on span "Your Care Team" at bounding box center [58, 36] width 66 height 7
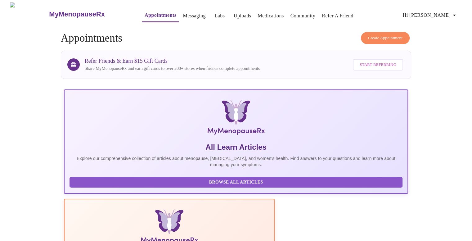
click at [214, 16] on link "Labs" at bounding box center [219, 15] width 10 height 9
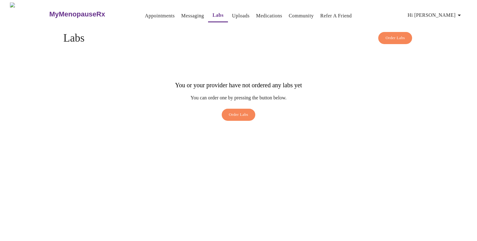
click at [232, 11] on link "Uploads" at bounding box center [241, 15] width 18 height 9
